Goal: Task Accomplishment & Management: Use online tool/utility

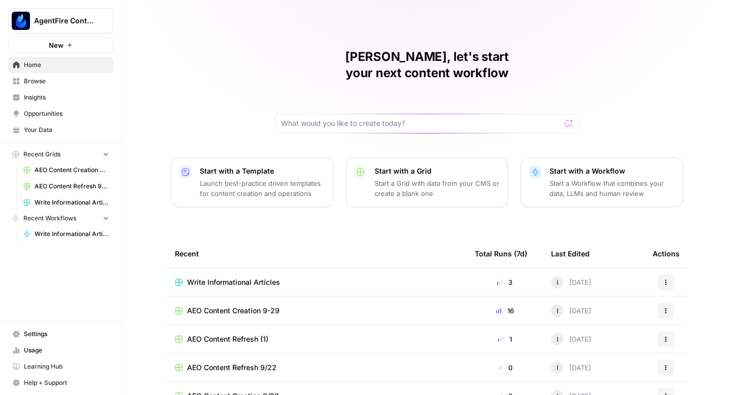
scroll to position [72, 0]
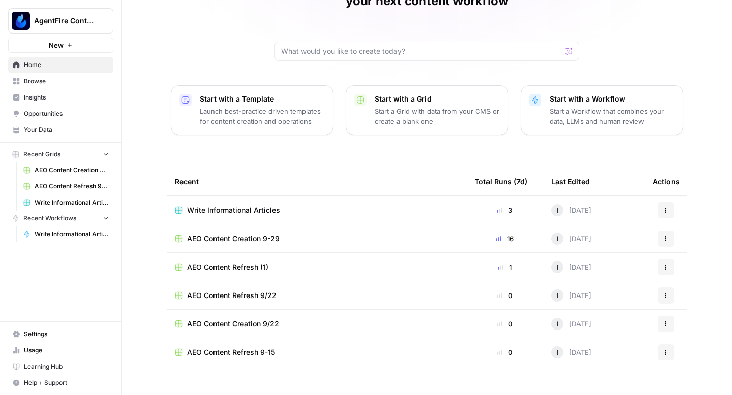
click at [267, 234] on span "AEO Content Creation 9-29" at bounding box center [233, 239] width 92 height 10
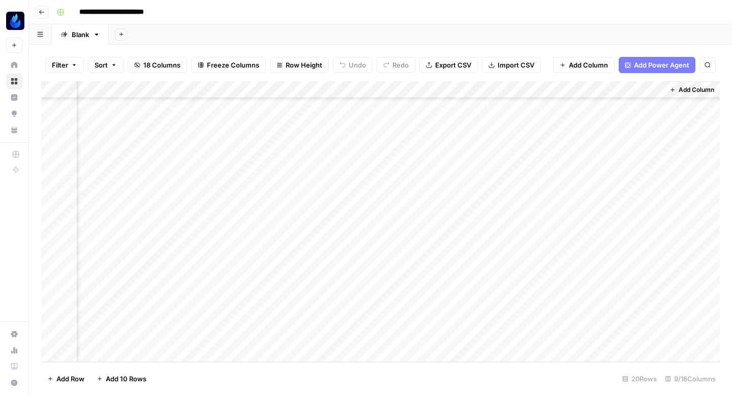
scroll to position [95, 512]
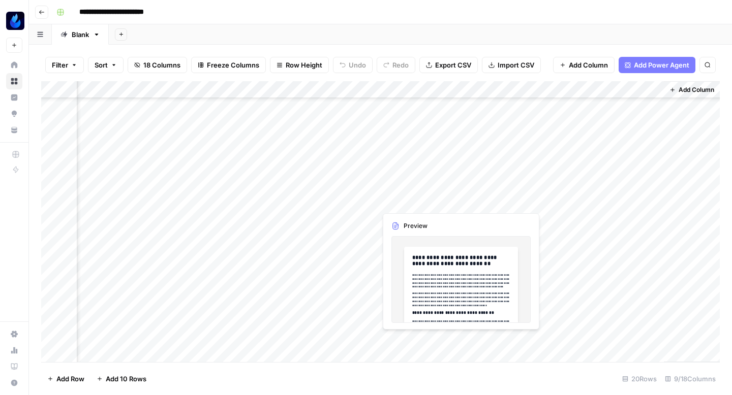
click at [460, 201] on div "Add Column" at bounding box center [380, 221] width 678 height 281
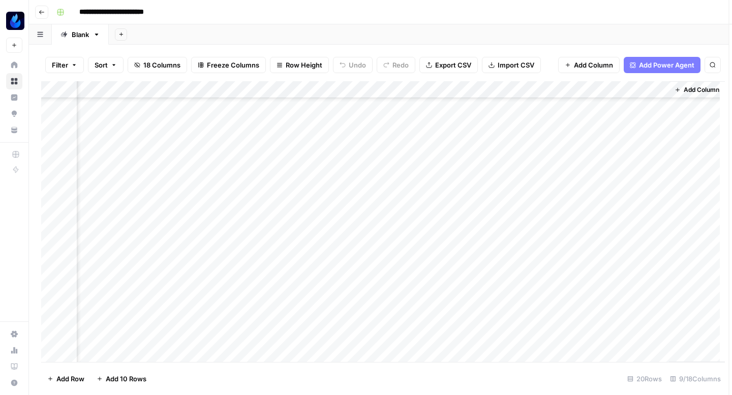
scroll to position [95, 507]
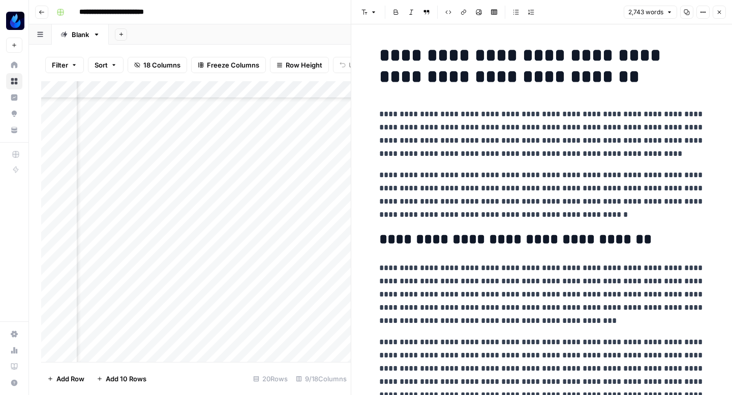
click at [687, 13] on icon "button" at bounding box center [686, 12] width 6 height 6
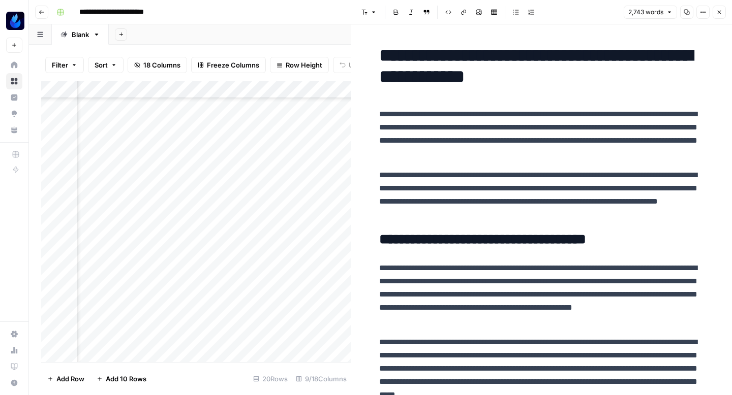
click at [720, 13] on icon "button" at bounding box center [719, 13] width 4 height 4
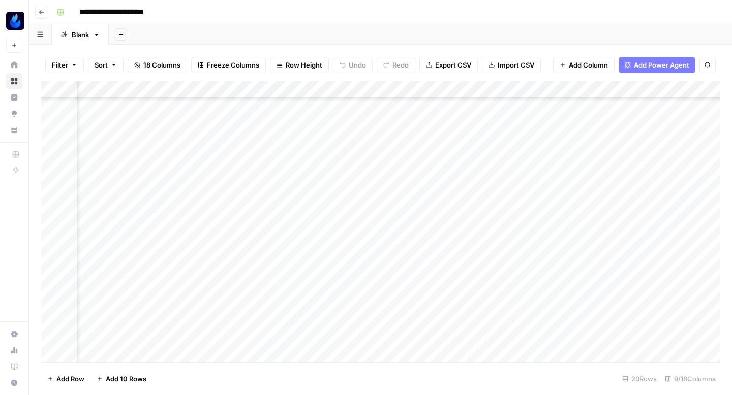
scroll to position [95, 70]
click at [409, 203] on div "Add Column" at bounding box center [380, 221] width 678 height 281
click at [558, 218] on div "Add Column" at bounding box center [380, 221] width 678 height 281
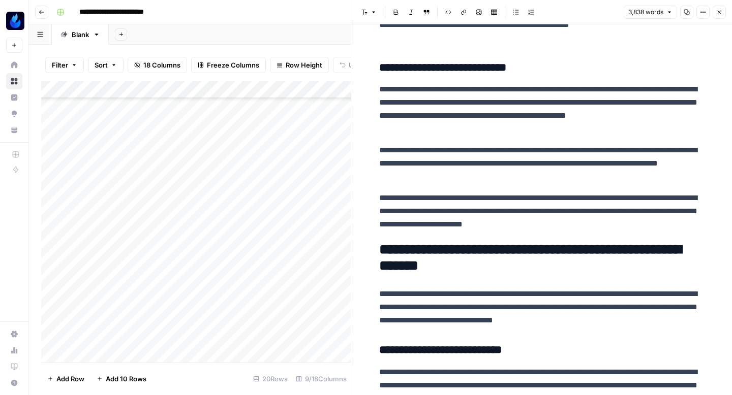
scroll to position [4326, 0]
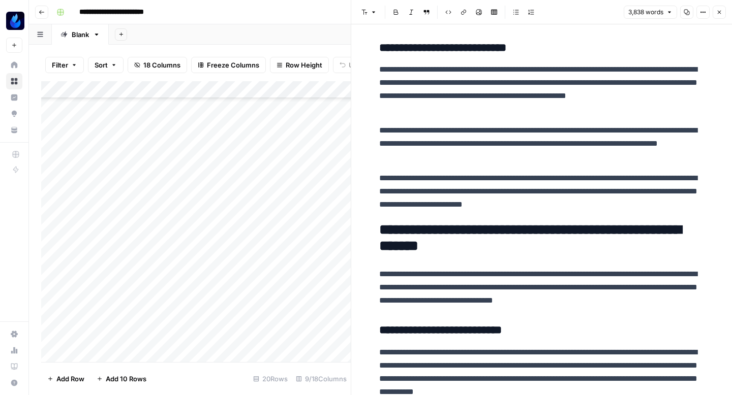
click at [690, 16] on button "Copy" at bounding box center [686, 12] width 13 height 13
click at [719, 9] on icon "button" at bounding box center [719, 12] width 6 height 6
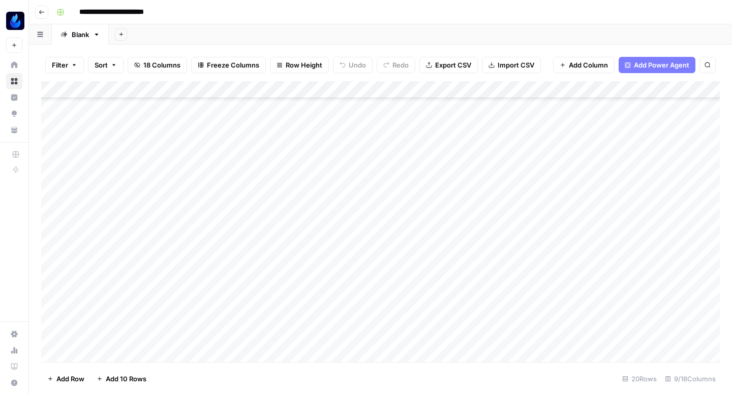
click at [494, 220] on div "Add Column" at bounding box center [380, 221] width 678 height 281
click at [36, 15] on button "Go back" at bounding box center [41, 12] width 13 height 13
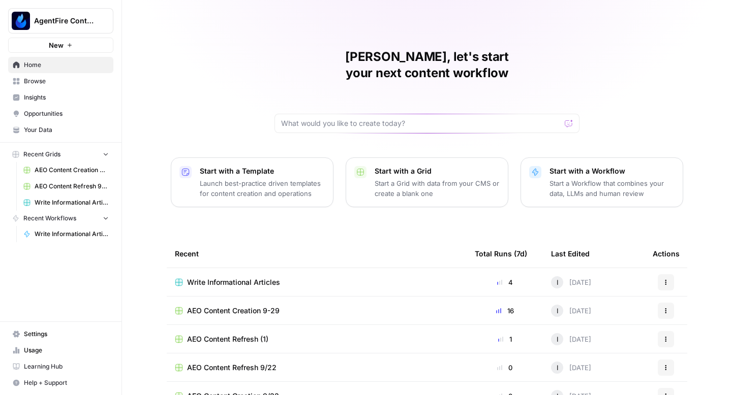
scroll to position [72, 0]
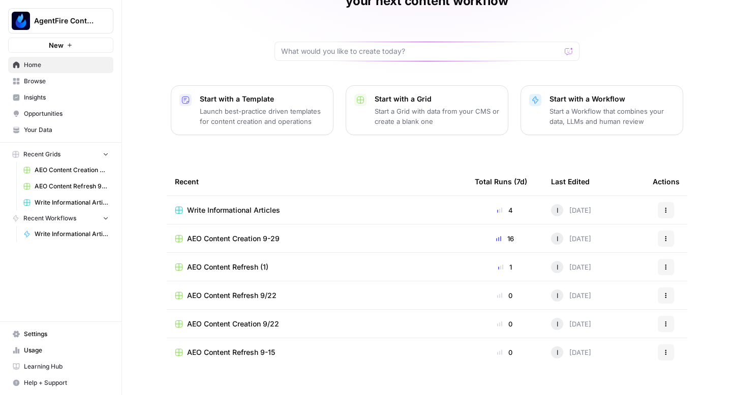
click at [74, 109] on span "Opportunities" at bounding box center [66, 113] width 85 height 9
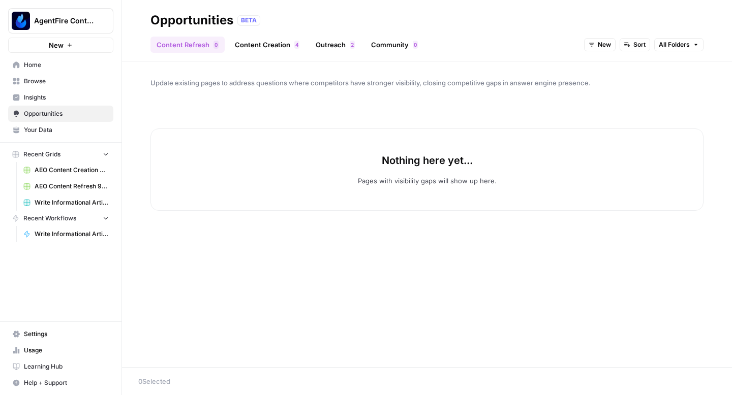
click at [280, 40] on link "Content Creation 4" at bounding box center [267, 45] width 77 height 16
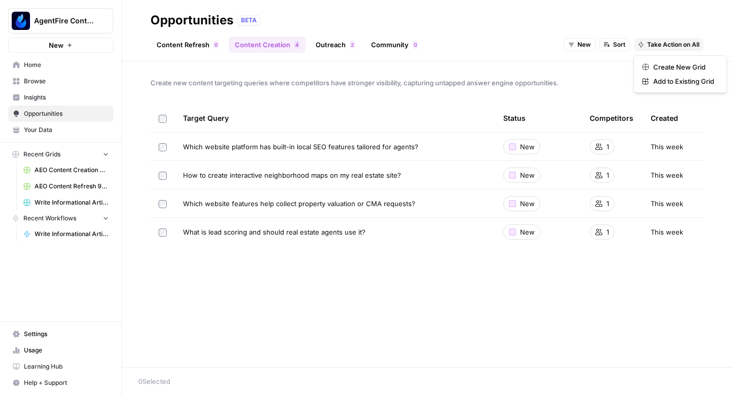
click at [673, 45] on span "Take Action on All" at bounding box center [673, 44] width 52 height 9
click at [670, 64] on span "Create New Grid" at bounding box center [683, 67] width 61 height 10
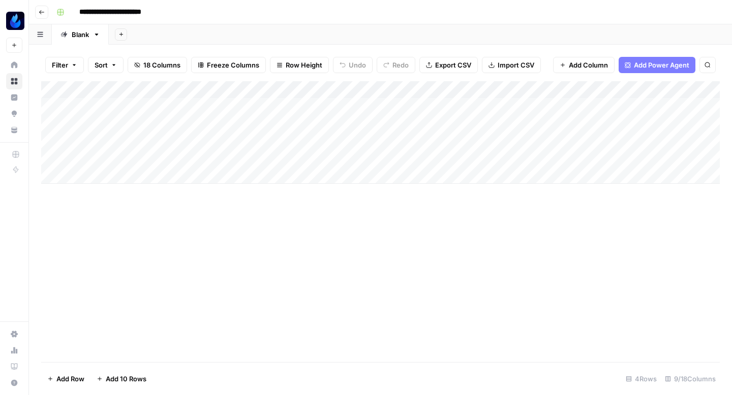
click at [140, 12] on input "**********" at bounding box center [122, 12] width 95 height 16
click at [150, 14] on input "**********" at bounding box center [122, 12] width 95 height 16
click at [164, 12] on input "**********" at bounding box center [122, 12] width 95 height 16
type input "**********"
click at [38, 12] on button "Go back" at bounding box center [41, 12] width 13 height 13
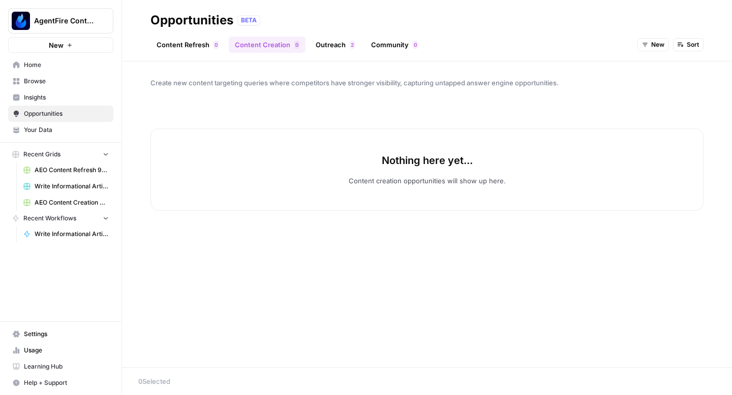
click at [52, 81] on span "Browse" at bounding box center [66, 81] width 85 height 9
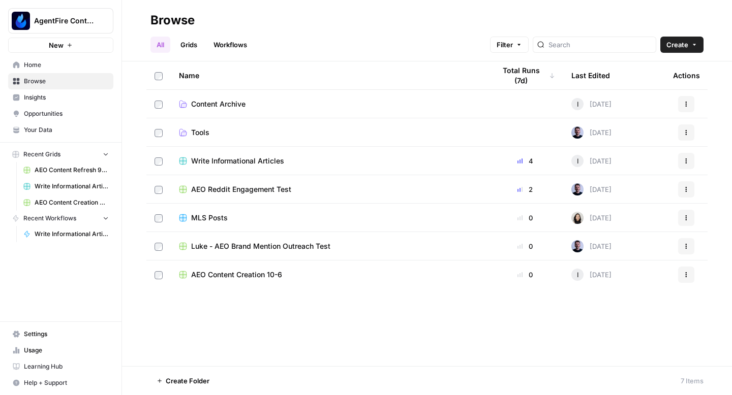
click at [204, 98] on td "Content Archive" at bounding box center [329, 104] width 316 height 28
click at [206, 104] on span "Content Archive" at bounding box center [218, 104] width 54 height 10
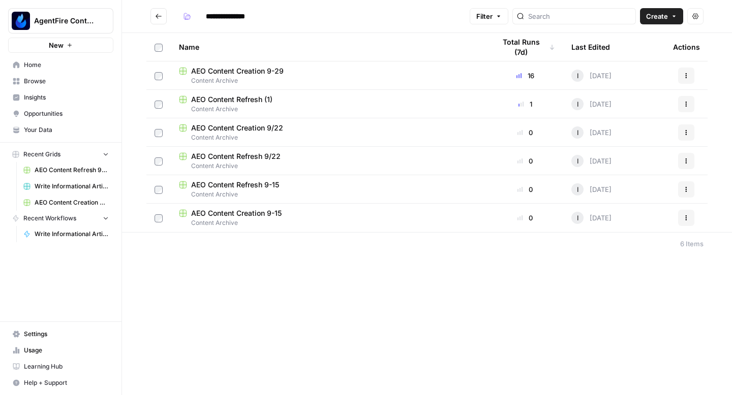
click at [160, 16] on icon "Go back" at bounding box center [158, 16] width 6 height 5
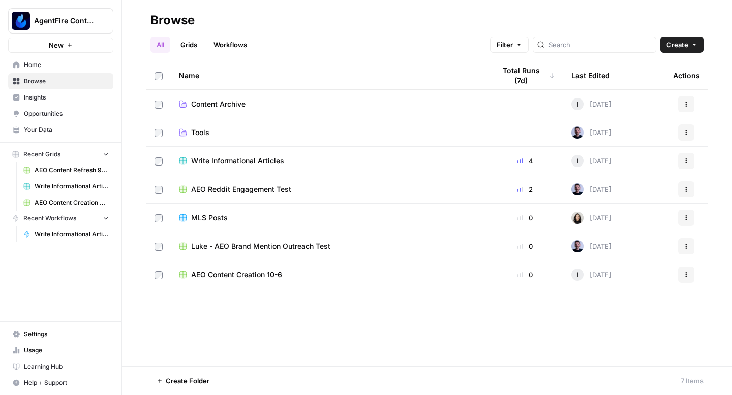
click at [214, 277] on span "AEO Content Creation 10-6" at bounding box center [236, 275] width 91 height 10
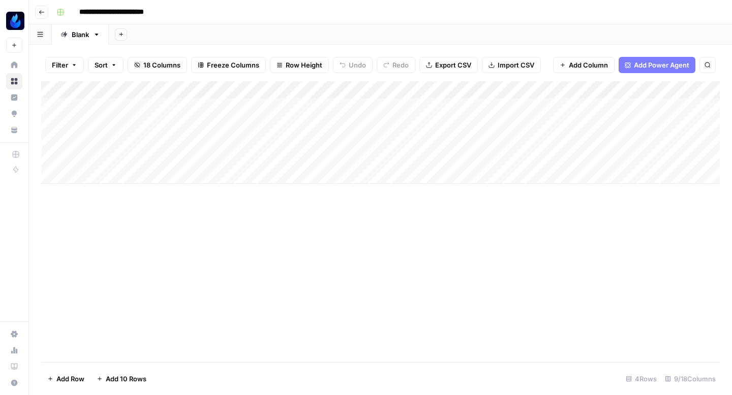
click at [37, 9] on button "Go back" at bounding box center [41, 12] width 13 height 13
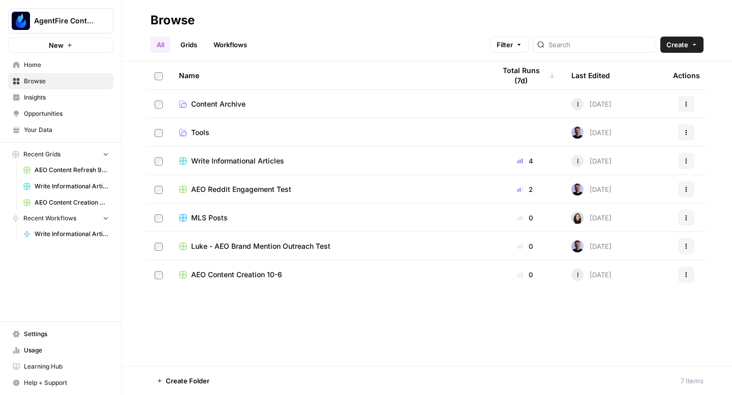
click at [247, 184] on span "AEO Reddit Engagement Test" at bounding box center [241, 189] width 100 height 10
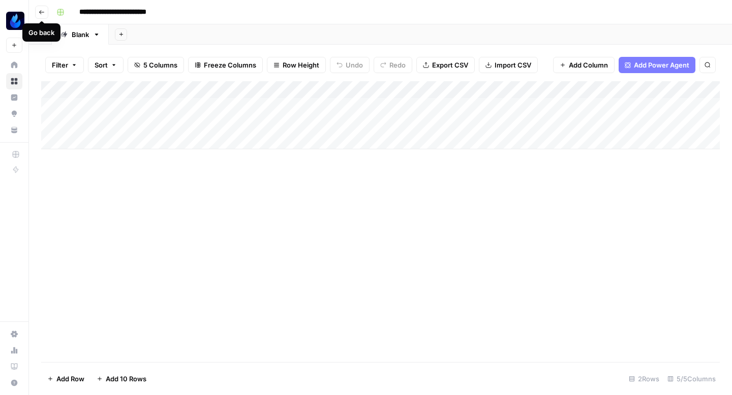
click at [42, 12] on icon "button" at bounding box center [41, 12] width 5 height 4
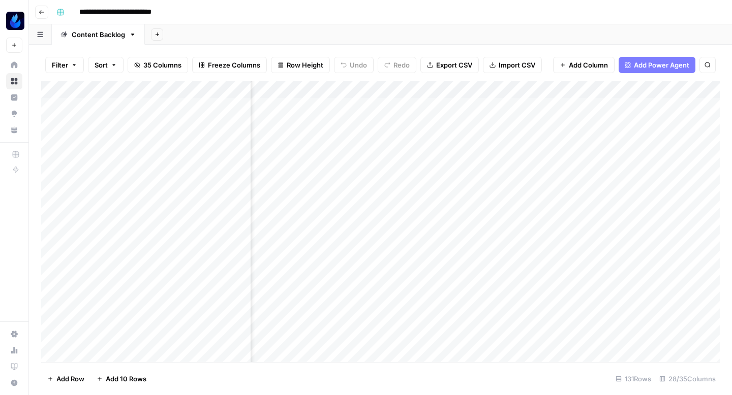
scroll to position [0, 1629]
click at [315, 110] on div "Add Column" at bounding box center [380, 221] width 678 height 281
type textarea "*"
type textarea "**********"
click at [432, 104] on div "Add Column" at bounding box center [380, 221] width 678 height 281
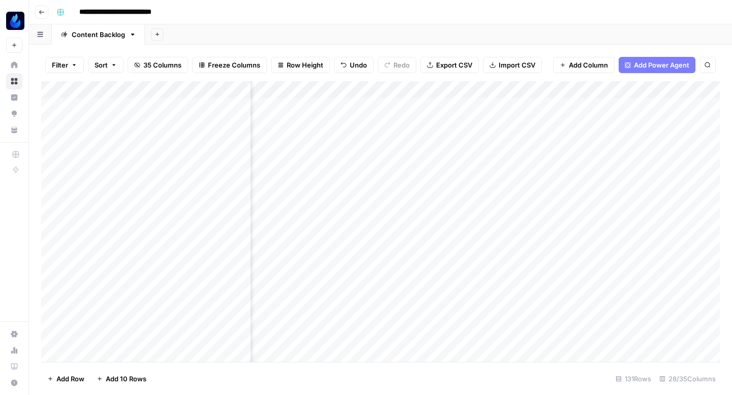
click at [433, 104] on div "Add Column" at bounding box center [380, 221] width 678 height 281
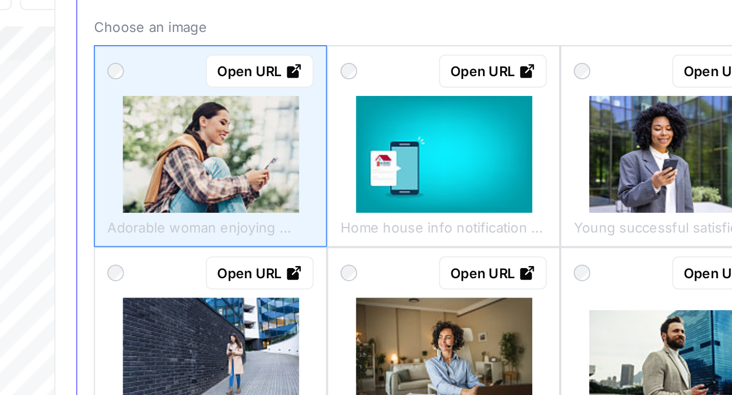
scroll to position [36, 0]
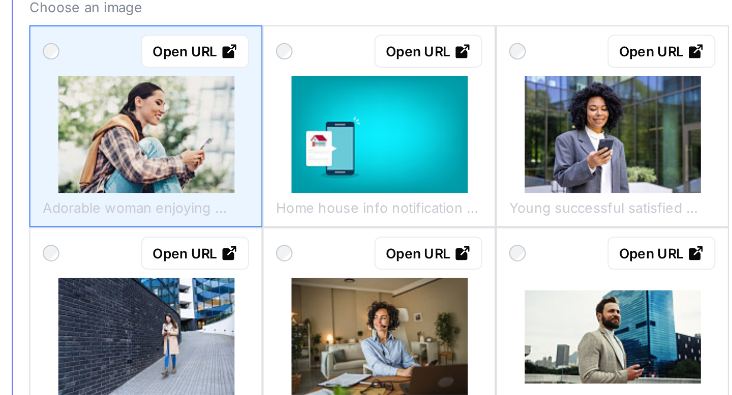
click at [630, 134] on img at bounding box center [656, 134] width 86 height 57
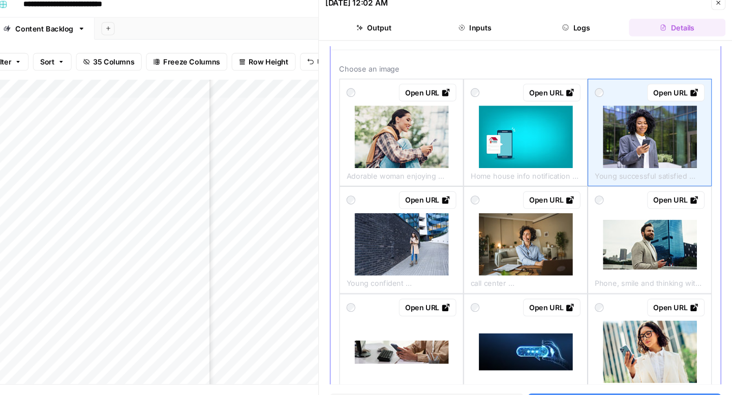
scroll to position [0, 0]
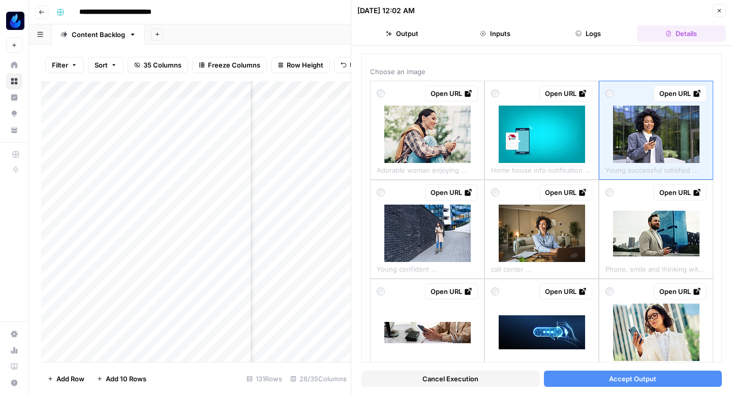
click at [592, 378] on button "Accept Output" at bounding box center [633, 379] width 178 height 16
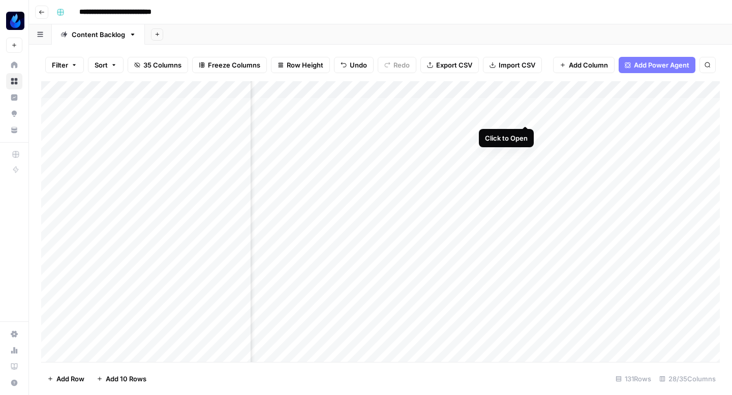
click at [525, 105] on div "Add Column" at bounding box center [380, 221] width 678 height 281
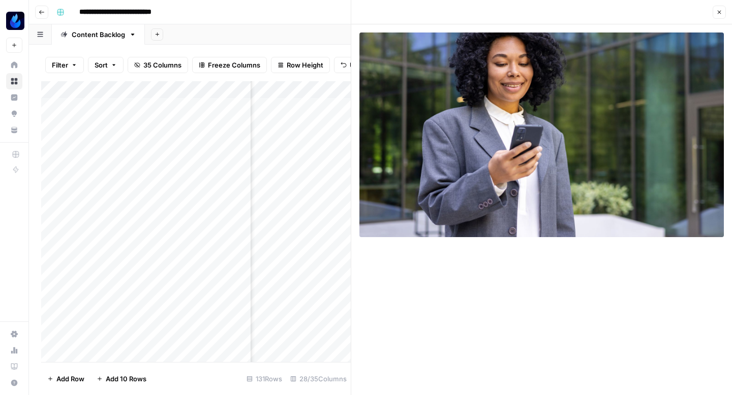
click at [718, 10] on icon "button" at bounding box center [719, 12] width 6 height 6
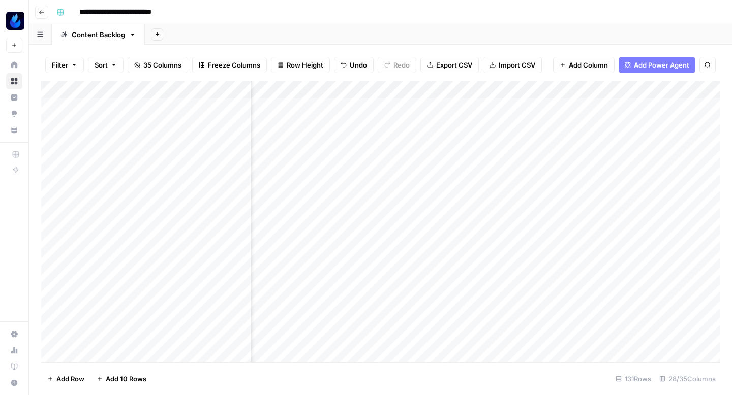
click at [325, 111] on div "Add Column" at bounding box center [380, 221] width 678 height 281
drag, startPoint x: 349, startPoint y: 107, endPoint x: 302, endPoint y: 108, distance: 46.8
click at [302, 108] on textarea "**********" at bounding box center [341, 107] width 163 height 14
type textarea "**********"
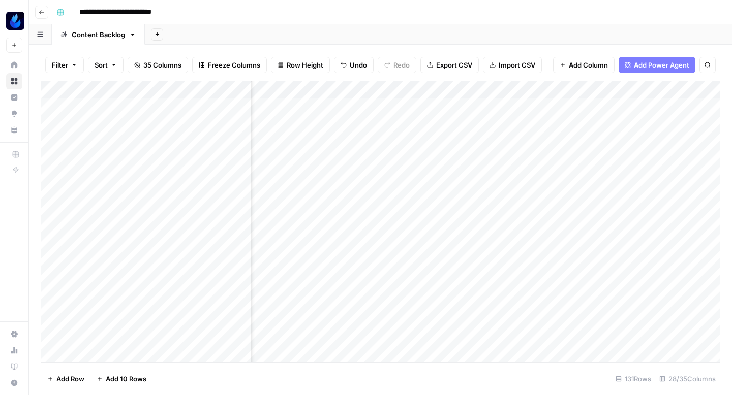
click at [432, 104] on div "Add Column" at bounding box center [380, 221] width 678 height 281
click at [435, 103] on div "Add Column" at bounding box center [380, 221] width 678 height 281
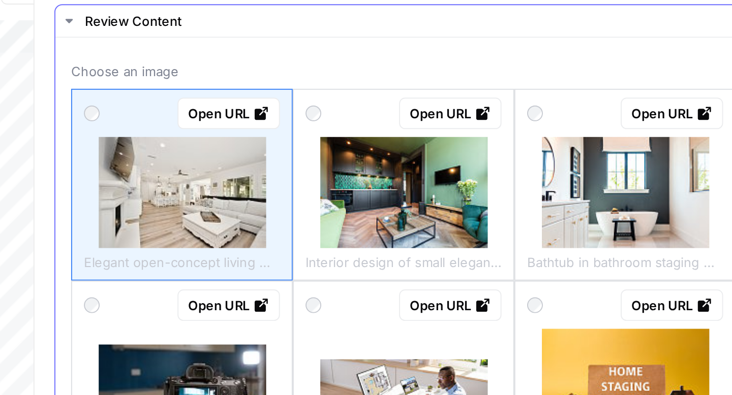
click at [564, 179] on img at bounding box center [541, 170] width 86 height 57
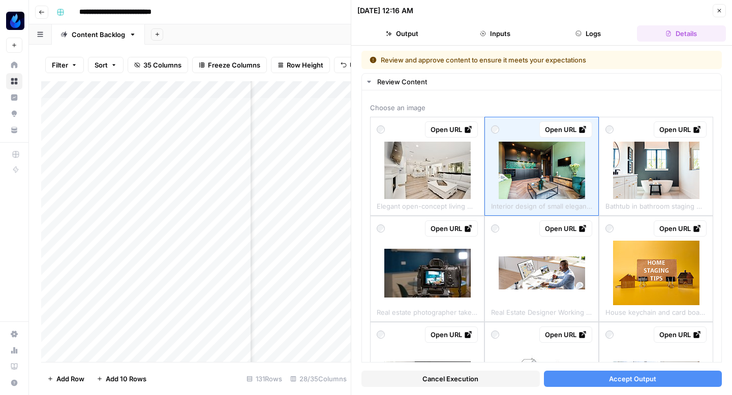
click at [584, 372] on button "Accept Output" at bounding box center [633, 379] width 178 height 16
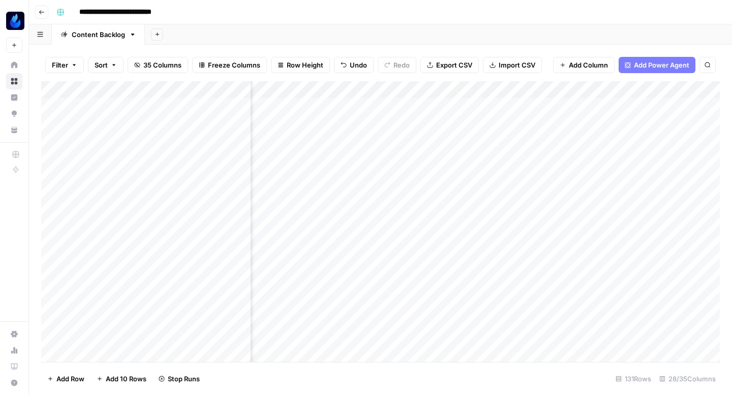
scroll to position [0, 1671]
click at [479, 104] on div "Add Column" at bounding box center [380, 221] width 678 height 281
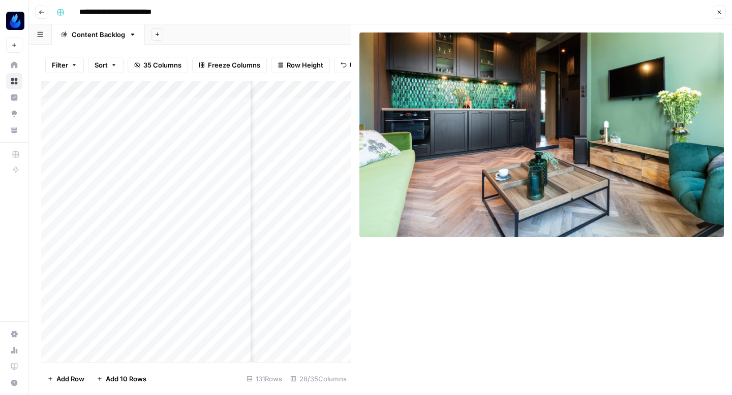
click at [721, 17] on button "Close" at bounding box center [718, 12] width 13 height 13
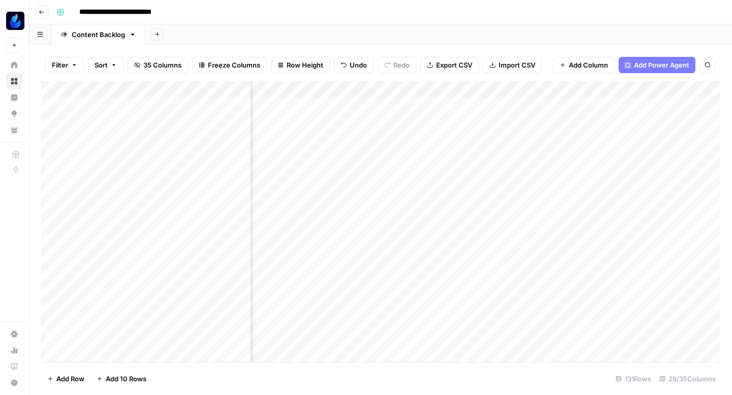
scroll to position [0, 1644]
click at [286, 108] on div "Add Column" at bounding box center [380, 221] width 678 height 281
click at [286, 108] on textarea "**********" at bounding box center [325, 107] width 163 height 14
type textarea "**********"
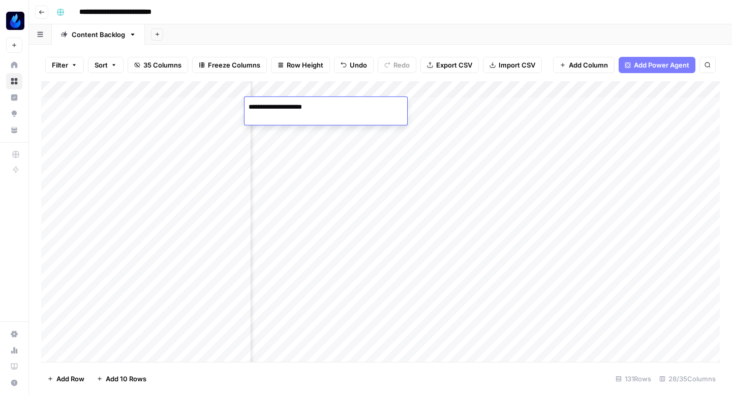
scroll to position [0, 1639]
click at [424, 105] on div "Add Column" at bounding box center [380, 221] width 678 height 281
click at [423, 105] on div "Add Column" at bounding box center [380, 221] width 678 height 281
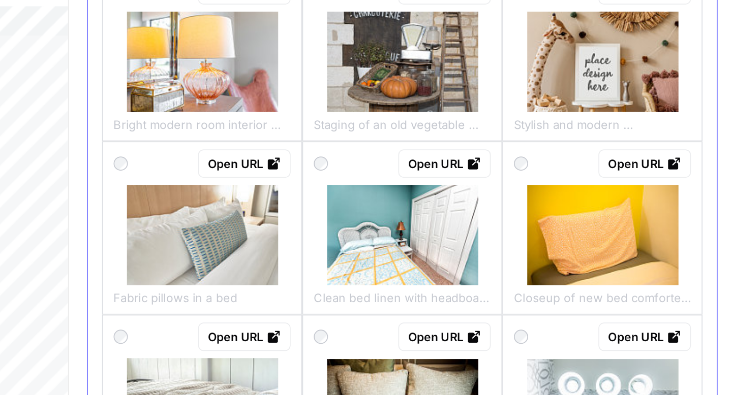
scroll to position [776, 0]
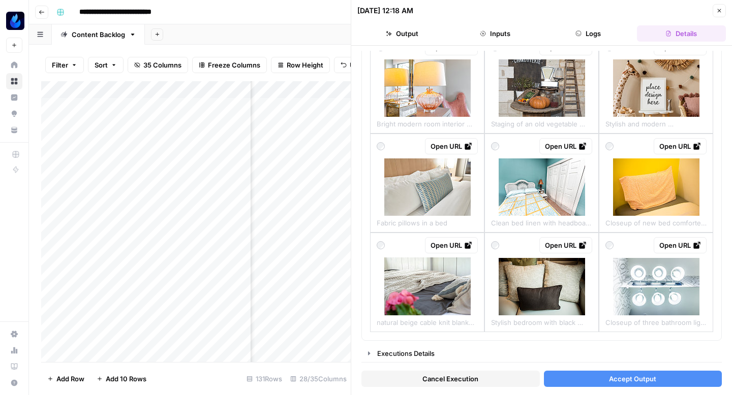
click at [715, 14] on button "Close" at bounding box center [718, 10] width 13 height 13
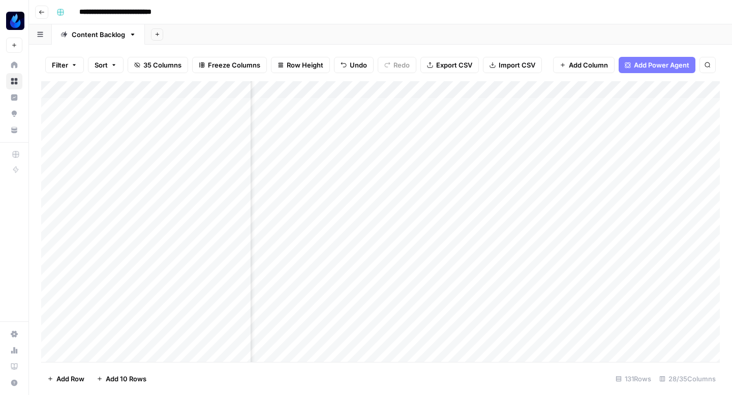
click at [331, 111] on div "Add Column" at bounding box center [380, 221] width 678 height 281
drag, startPoint x: 300, startPoint y: 109, endPoint x: 346, endPoint y: 111, distance: 45.8
click at [343, 111] on textarea "**********" at bounding box center [331, 107] width 163 height 14
type textarea "**********"
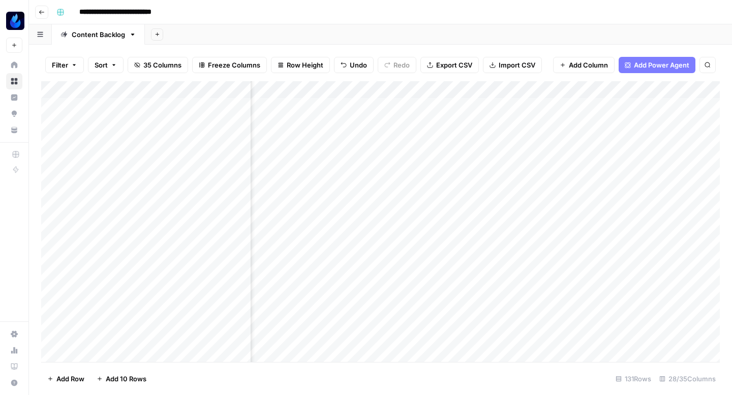
click at [328, 115] on div "Add Column" at bounding box center [380, 221] width 678 height 281
type textarea "**********"
click at [394, 26] on div "Add Sheet" at bounding box center [438, 34] width 587 height 20
click at [422, 104] on div "Add Column" at bounding box center [380, 221] width 678 height 281
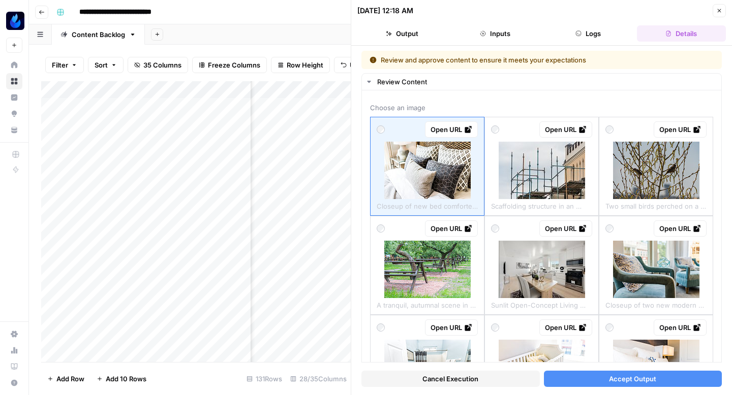
click at [495, 380] on button "Cancel Execution" at bounding box center [450, 379] width 178 height 16
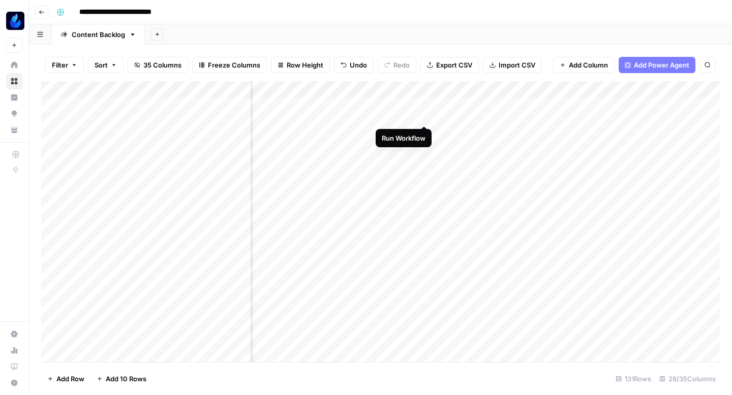
click at [423, 103] on div "Add Column" at bounding box center [380, 221] width 678 height 281
click at [423, 104] on div "Add Column" at bounding box center [380, 221] width 678 height 281
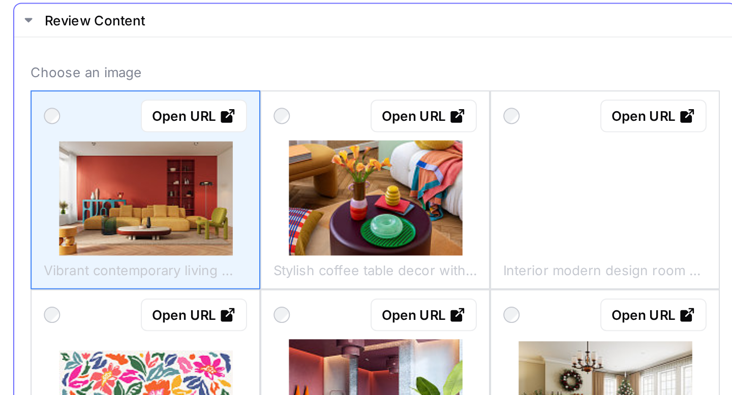
click at [439, 164] on img at bounding box center [427, 174] width 86 height 57
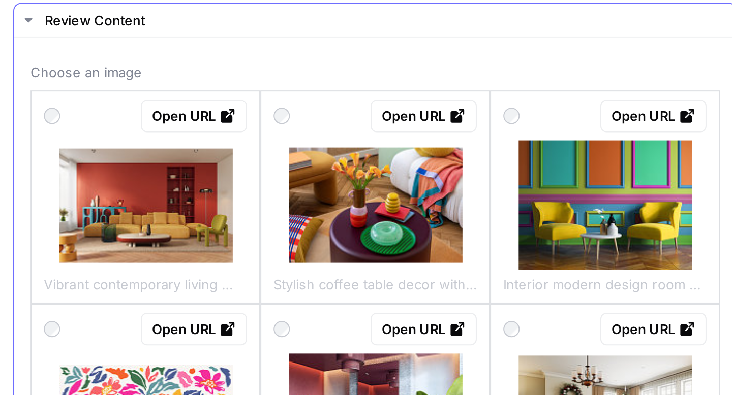
click at [439, 164] on img at bounding box center [427, 174] width 86 height 57
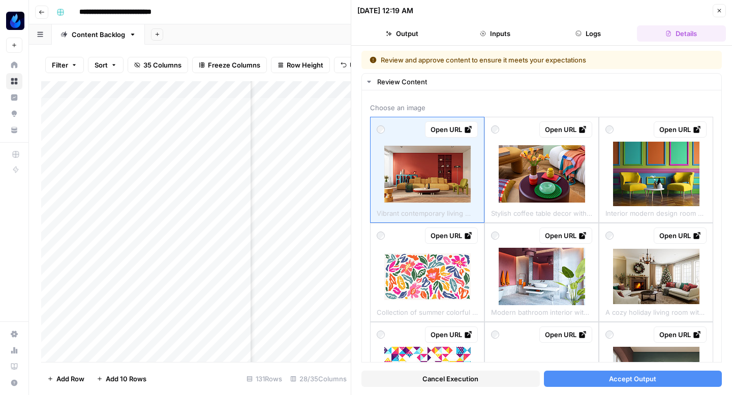
click at [587, 376] on button "Accept Output" at bounding box center [633, 379] width 178 height 16
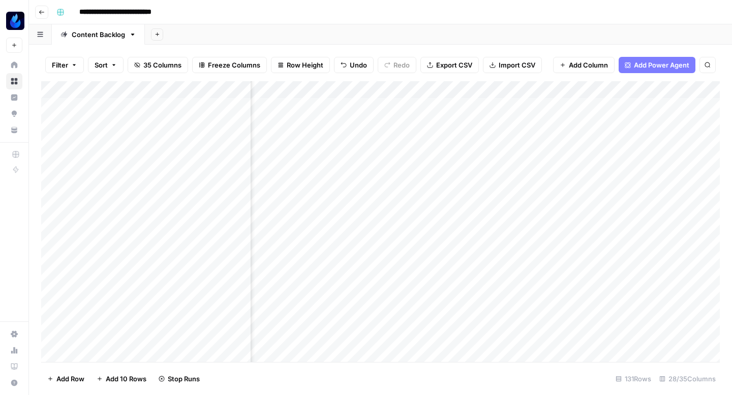
scroll to position [0, 1677]
click at [475, 105] on div "Add Column" at bounding box center [380, 221] width 678 height 281
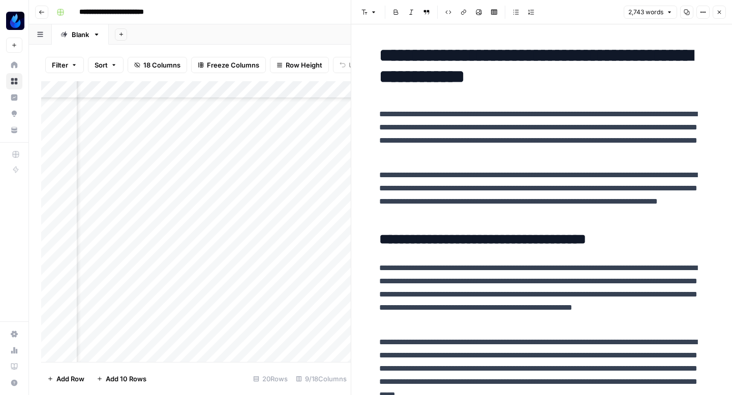
scroll to position [2042, 0]
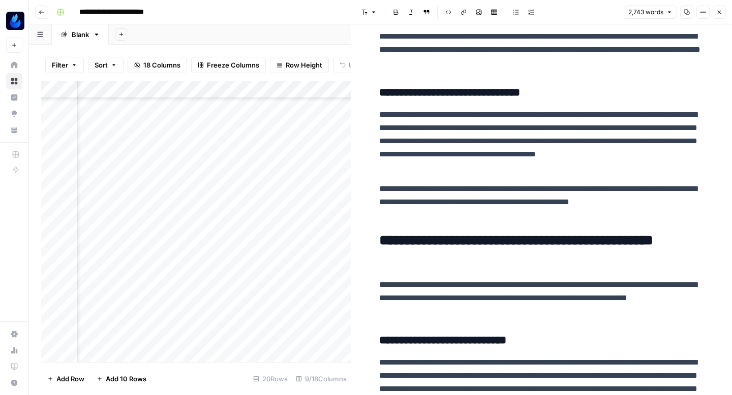
click at [719, 13] on icon "button" at bounding box center [719, 12] width 6 height 6
